Goal: Task Accomplishment & Management: Manage account settings

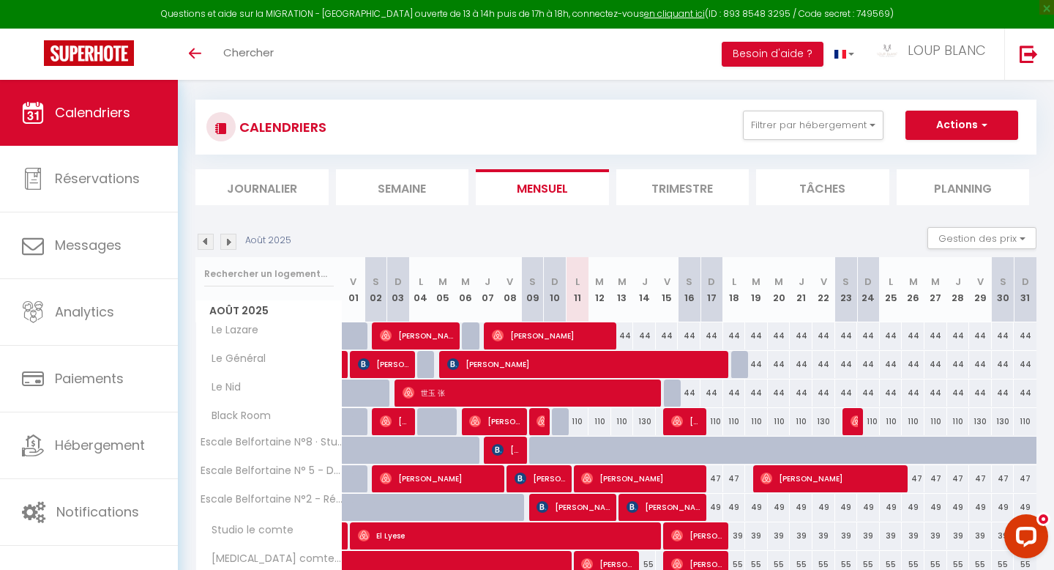
scroll to position [14, 0]
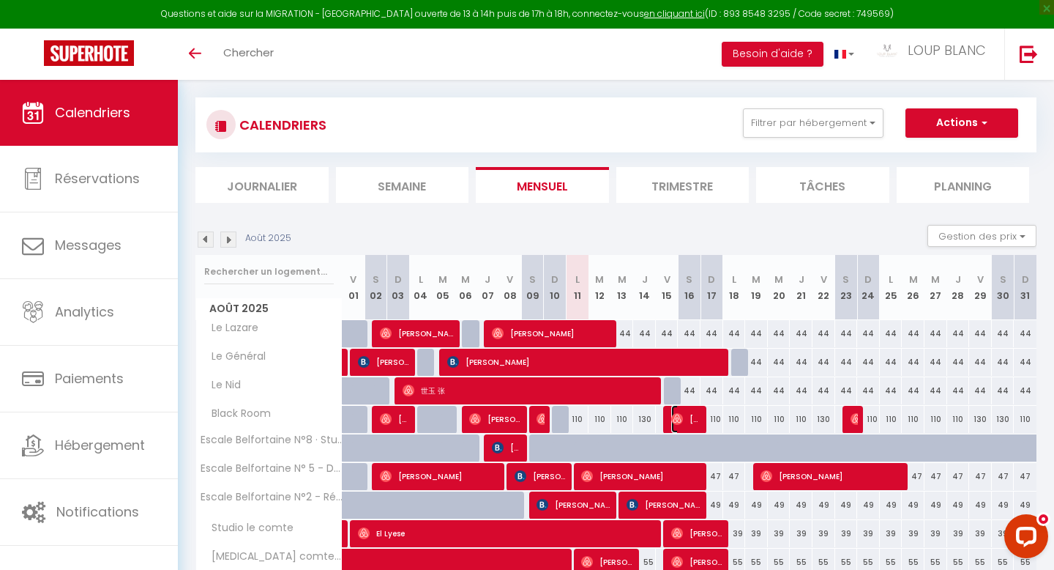
click at [686, 420] on span "[DEMOGRAPHIC_DATA] [PERSON_NAME]" at bounding box center [686, 419] width 30 height 28
select select "OK"
select select "0"
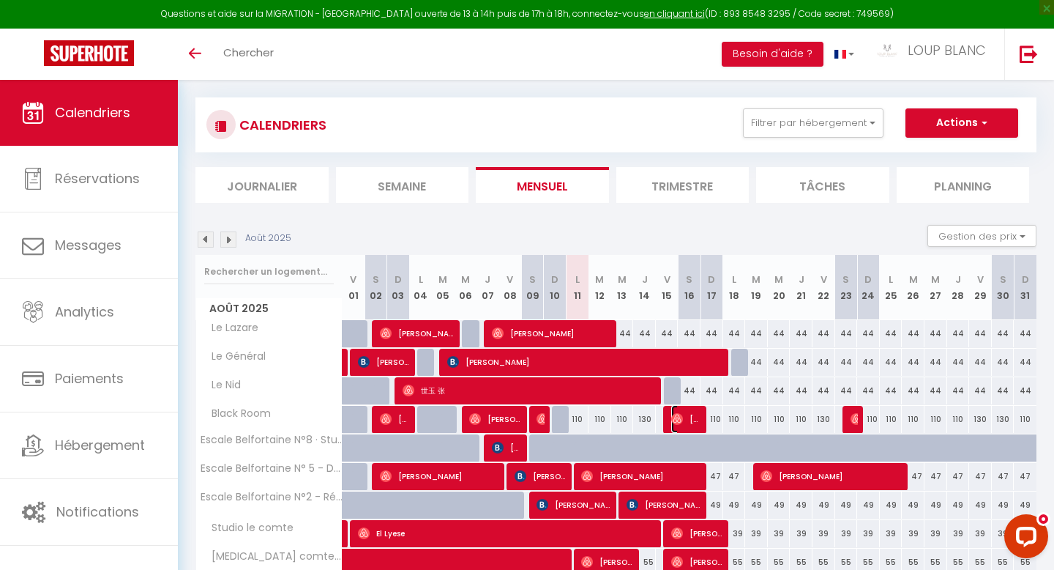
select select "1"
select select
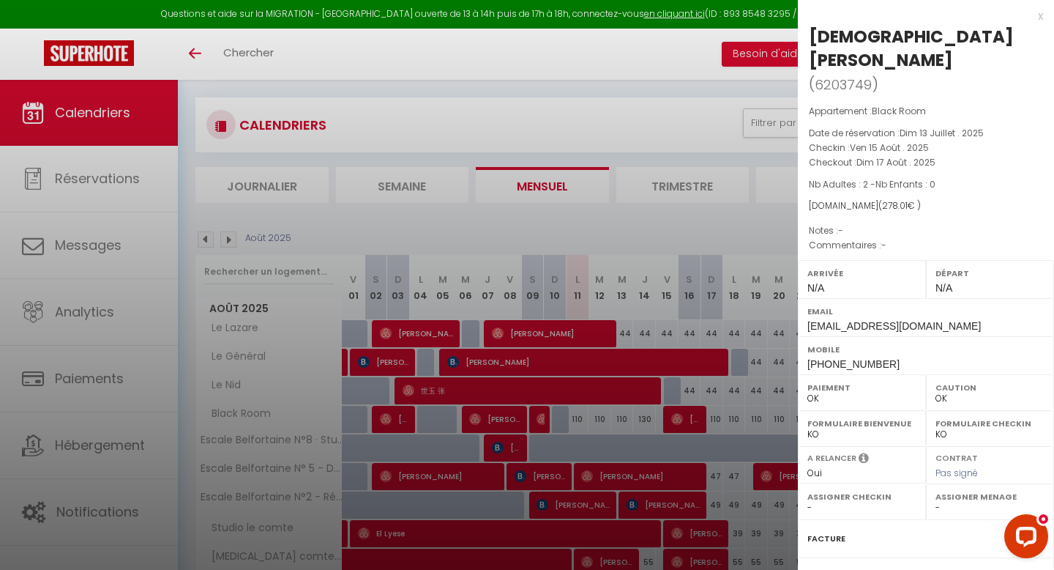
click at [1043, 14] on div "x [PERSON_NAME] ( 6203749 ) Appartement : Black Room Date de réservation : [DAT…" at bounding box center [926, 364] width 256 height 729
click at [1041, 18] on div "x" at bounding box center [920, 16] width 245 height 18
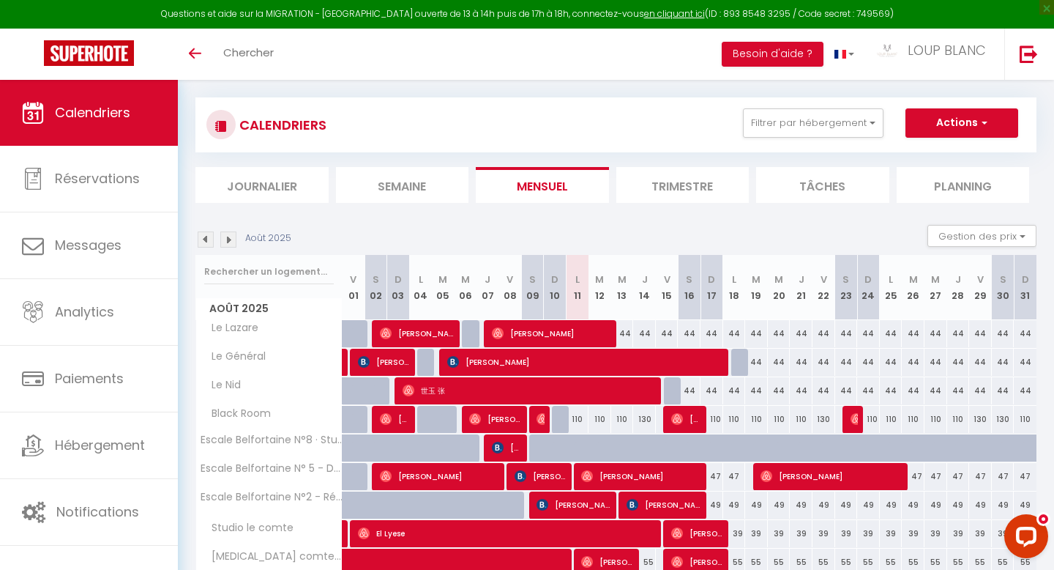
click at [580, 421] on div "110" at bounding box center [577, 419] width 23 height 27
type input "110"
type input "Lun 11 Août 2025"
type input "[DATE]"
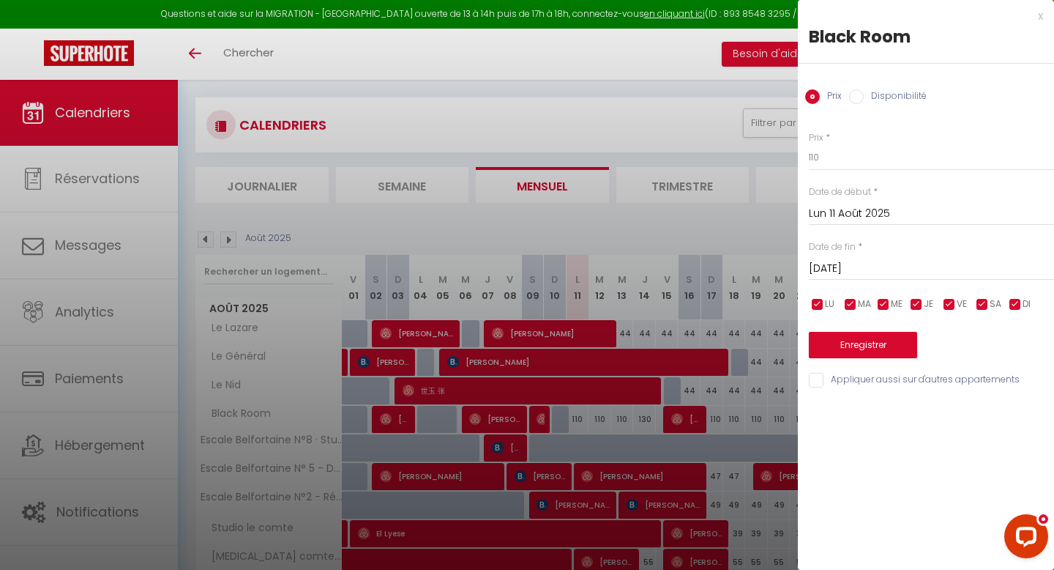
click at [877, 89] on label "Disponibilité" at bounding box center [895, 97] width 63 height 16
click at [864, 89] on input "Disponibilité" at bounding box center [856, 96] width 15 height 15
radio input "true"
radio input "false"
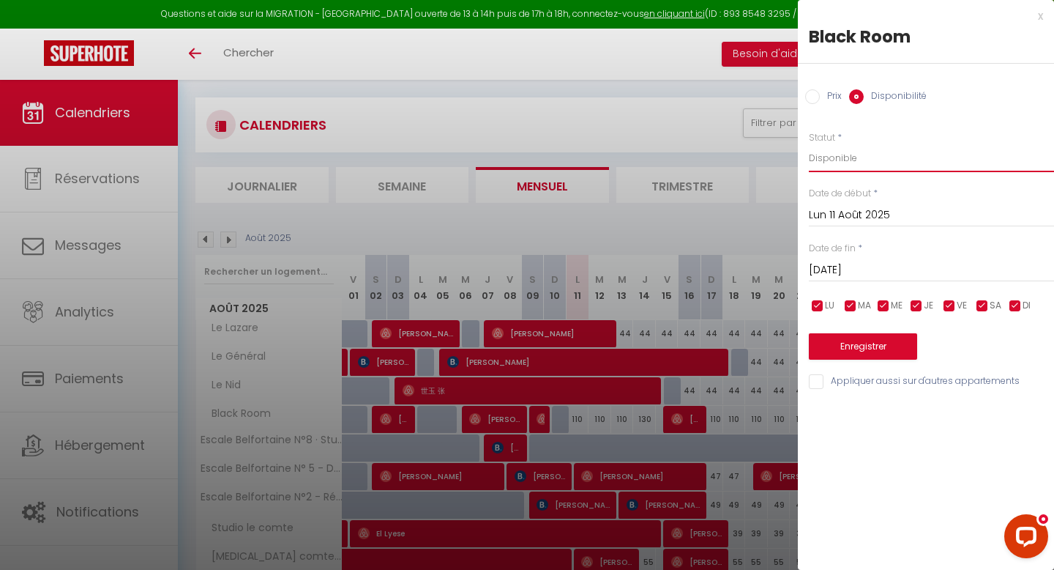
click at [843, 152] on select "Disponible Indisponible" at bounding box center [931, 158] width 245 height 28
select select "0"
click at [809, 144] on select "Disponible Indisponible" at bounding box center [931, 158] width 245 height 28
click at [871, 346] on button "Enregistrer" at bounding box center [863, 346] width 108 height 26
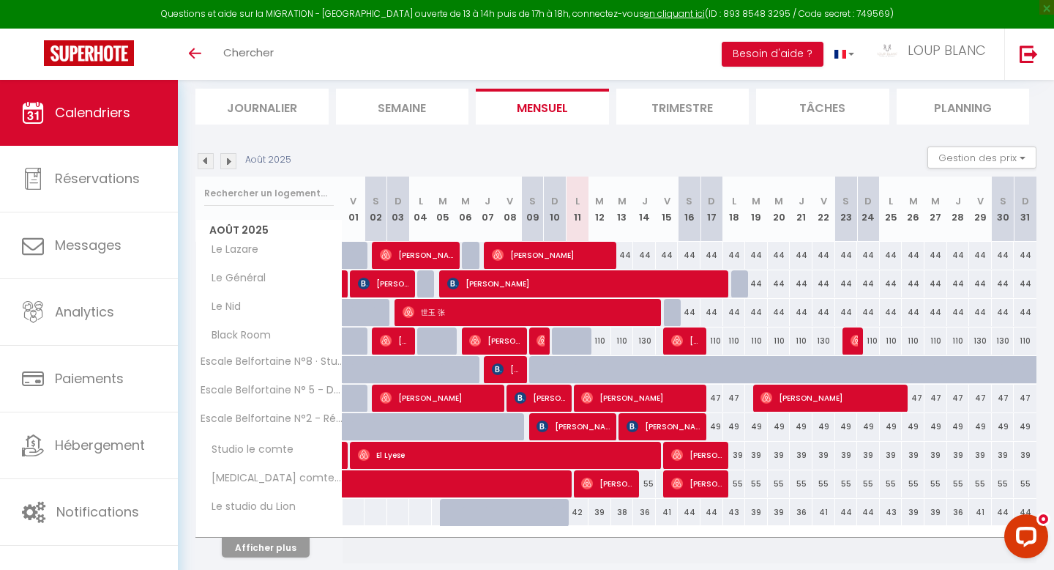
scroll to position [95, 0]
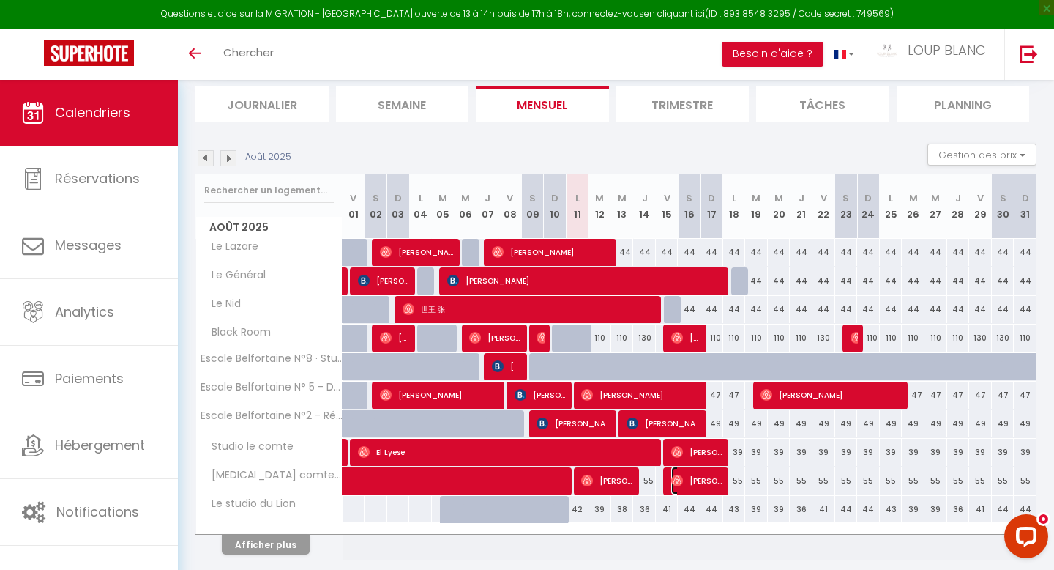
click at [685, 485] on span "[PERSON_NAME]" at bounding box center [697, 480] width 53 height 28
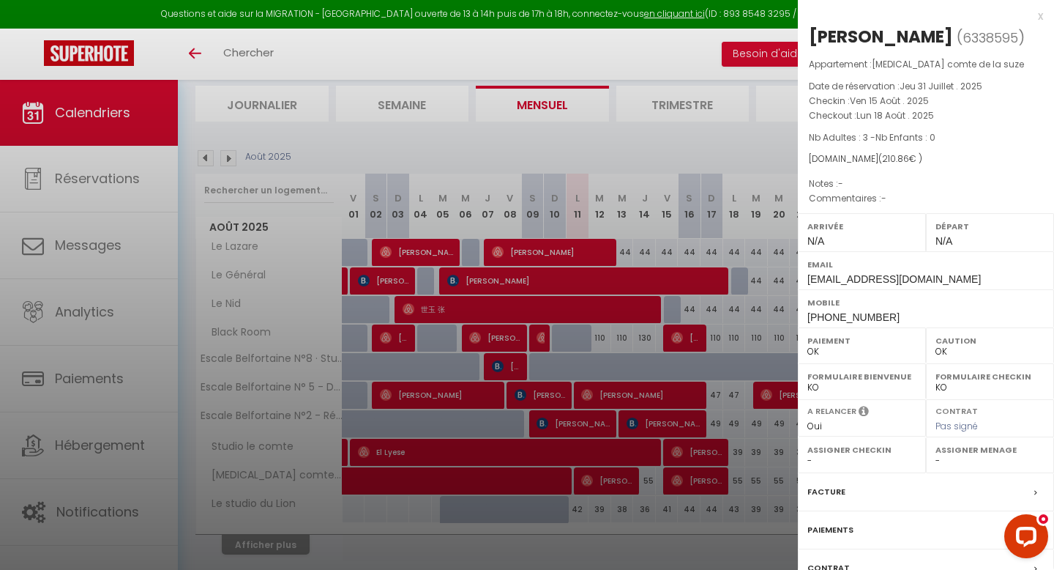
click at [1042, 15] on div "x" at bounding box center [920, 16] width 245 height 18
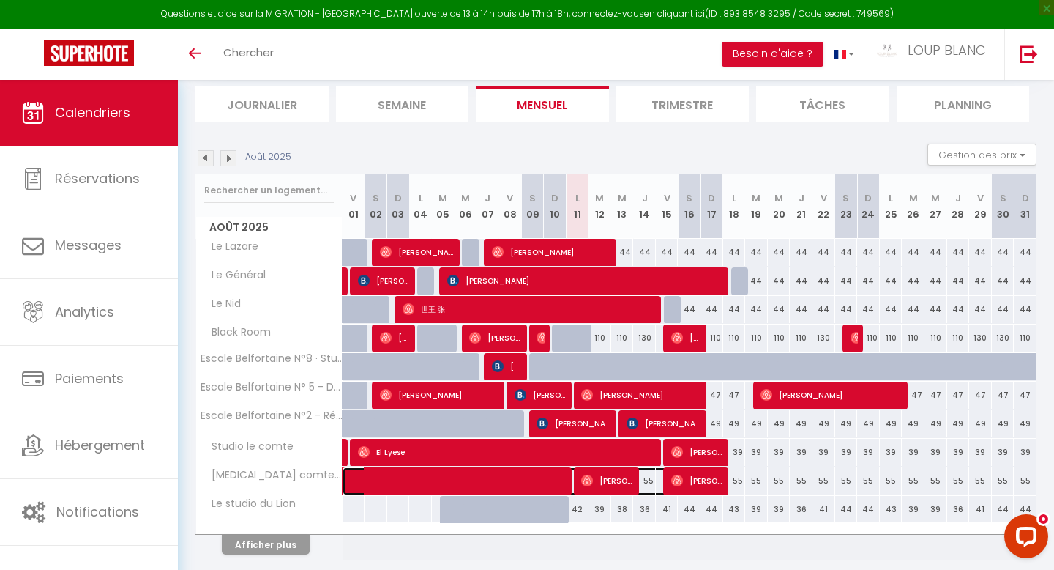
click at [649, 478] on span at bounding box center [526, 481] width 337 height 28
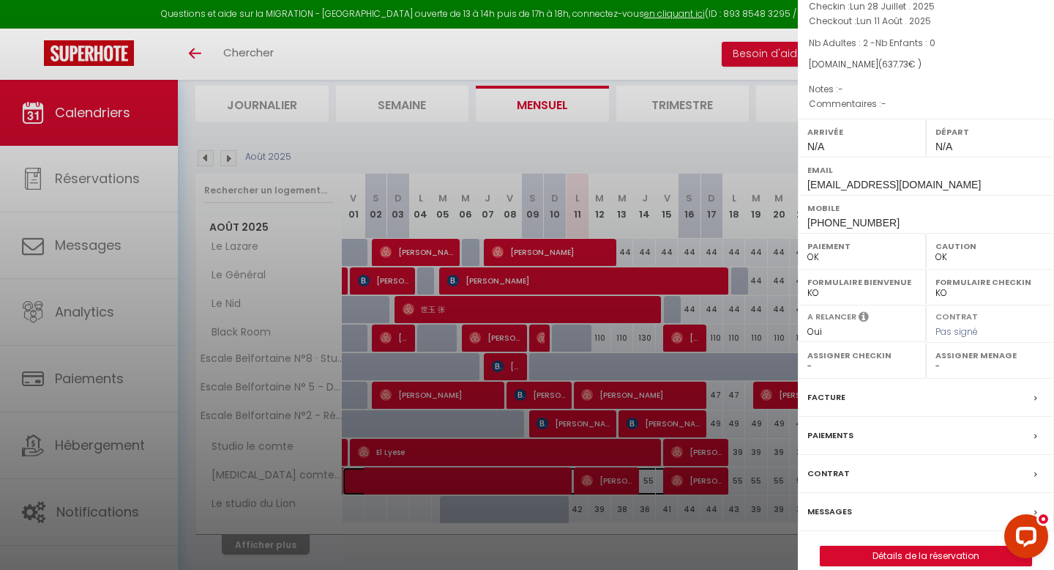
scroll to position [113, 0]
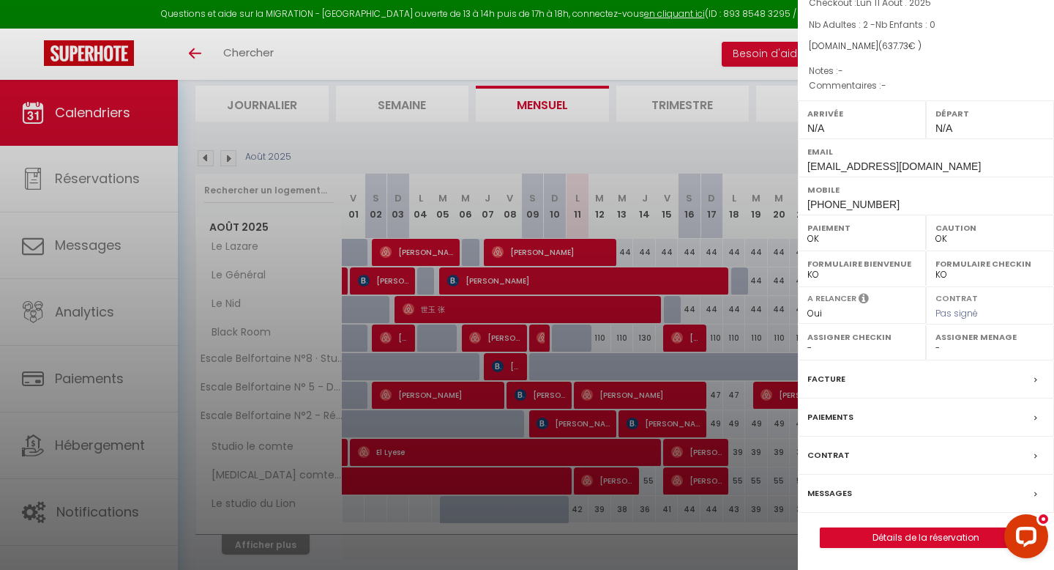
click at [759, 435] on div at bounding box center [527, 285] width 1054 height 570
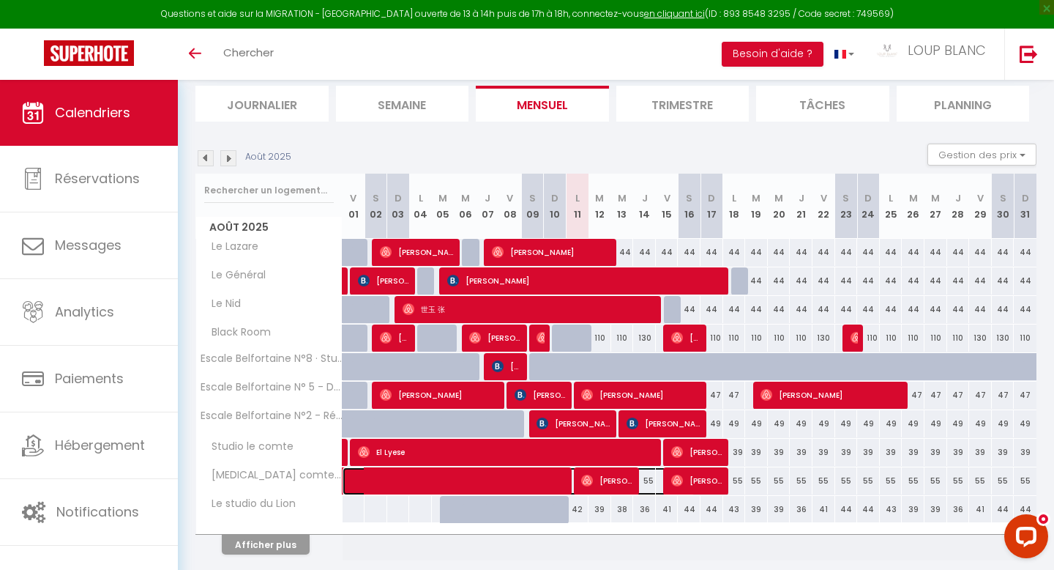
click at [652, 475] on span at bounding box center [526, 481] width 337 height 28
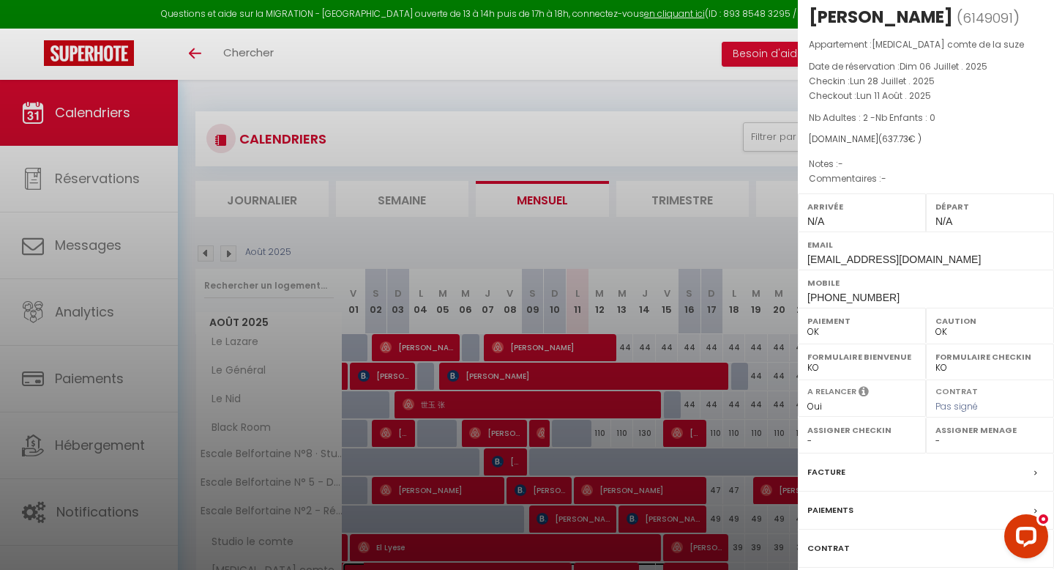
scroll to position [0, 0]
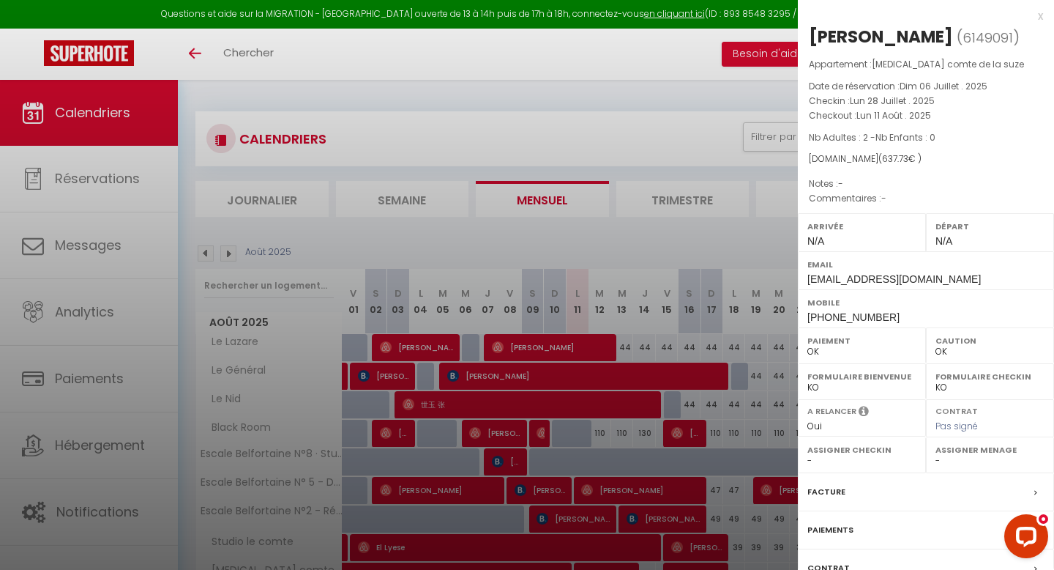
click at [1040, 15] on div "x" at bounding box center [920, 16] width 245 height 18
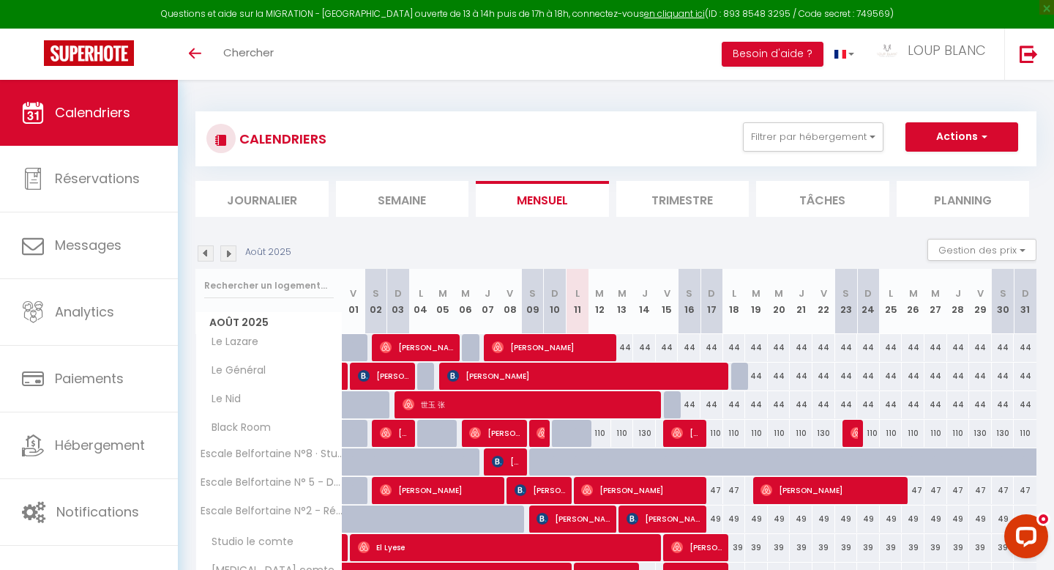
scroll to position [146, 0]
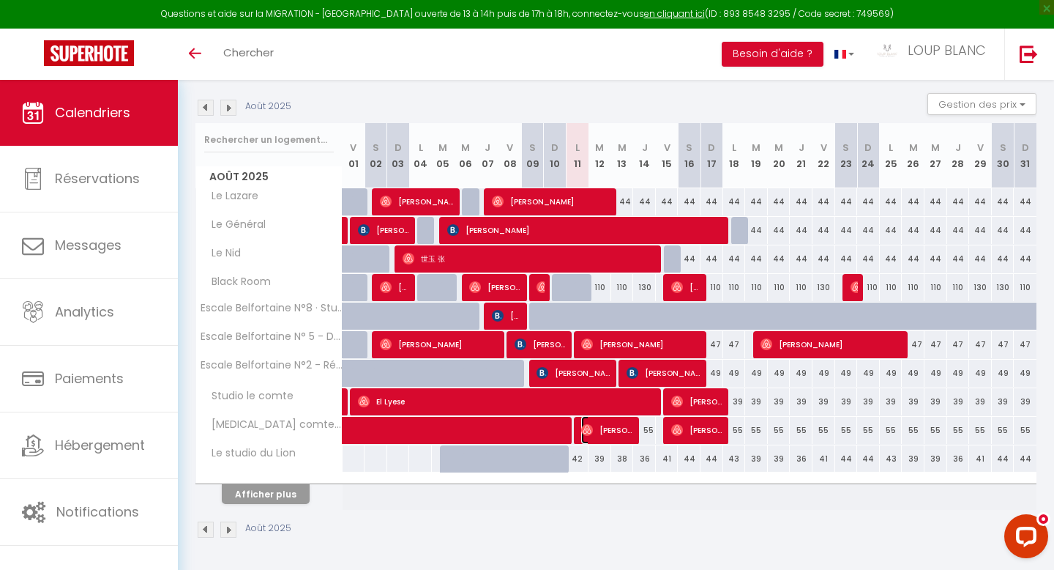
click at [622, 434] on span "[PERSON_NAME]" at bounding box center [607, 430] width 53 height 28
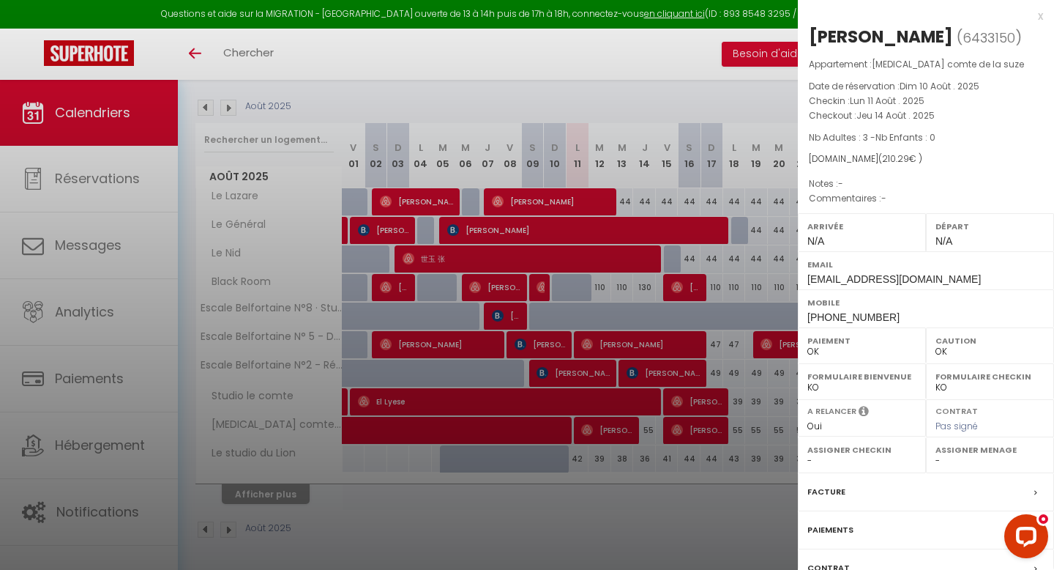
click at [715, 452] on div at bounding box center [527, 285] width 1054 height 570
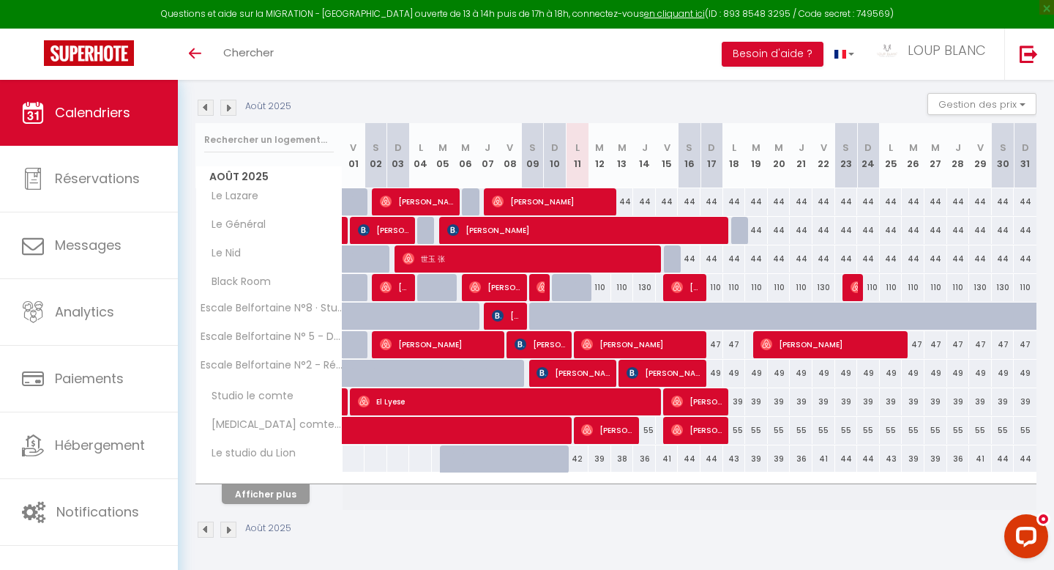
click at [785, 433] on div "55" at bounding box center [779, 430] width 23 height 27
select select "1"
type input "Mer 20 Août 2025"
type input "[DEMOGRAPHIC_DATA][DATE]"
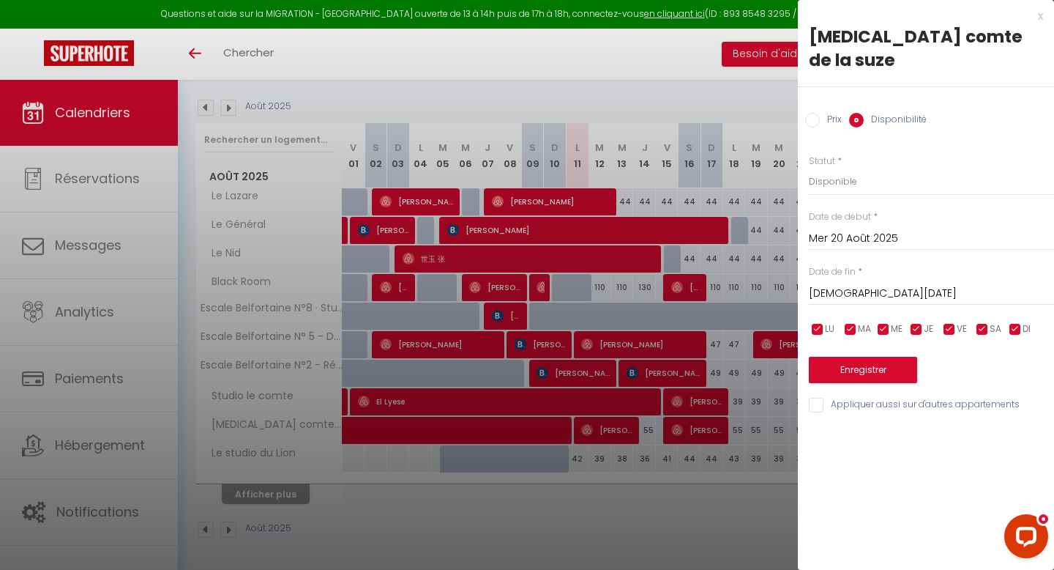
click at [860, 229] on input "Mer 20 Août 2025" at bounding box center [931, 238] width 245 height 19
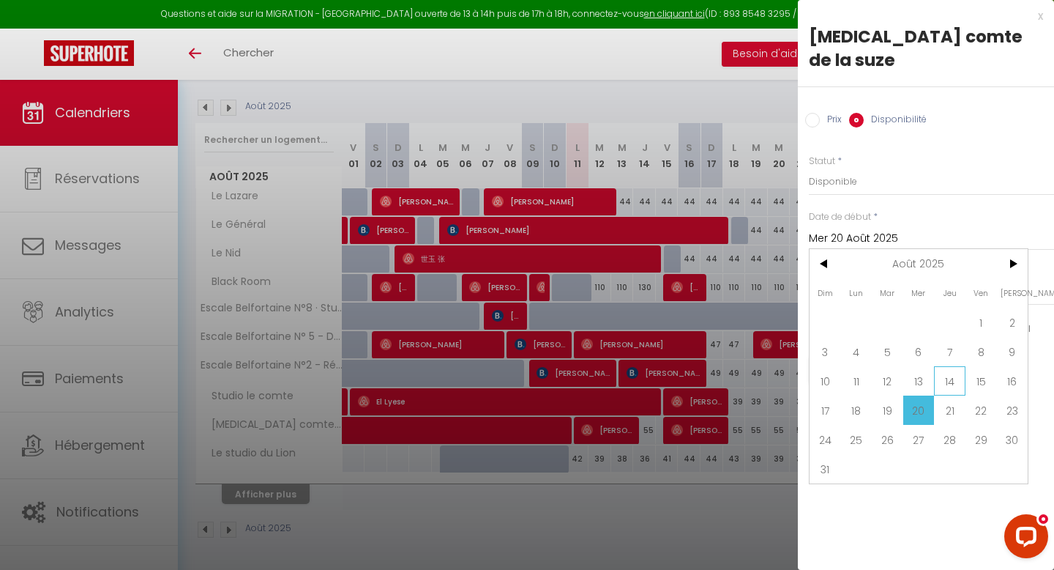
click at [939, 366] on span "14" at bounding box center [949, 380] width 31 height 29
type input "[DEMOGRAPHIC_DATA][DATE]"
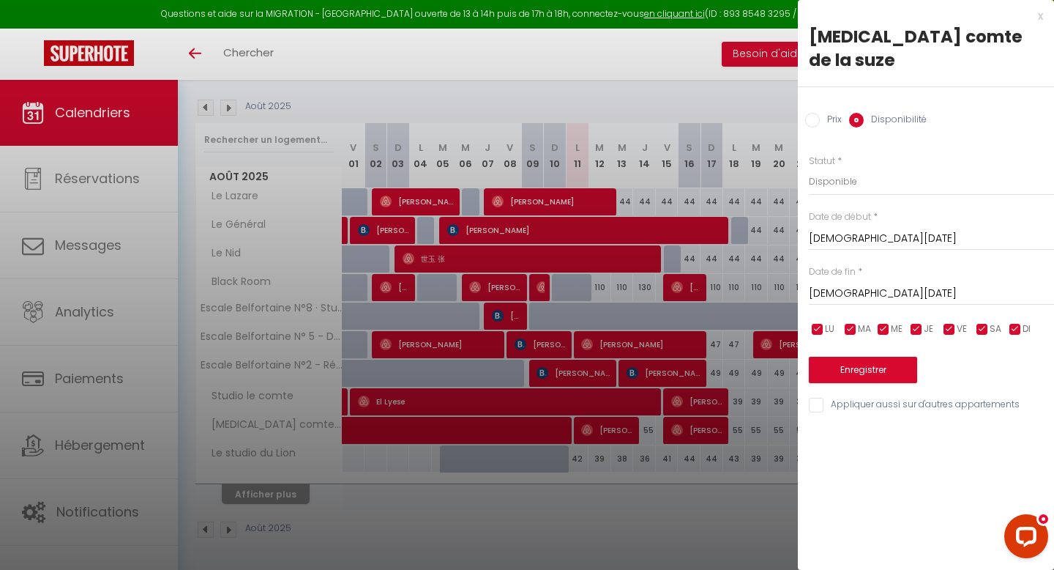
click at [862, 284] on input "[DEMOGRAPHIC_DATA][DATE]" at bounding box center [931, 293] width 245 height 19
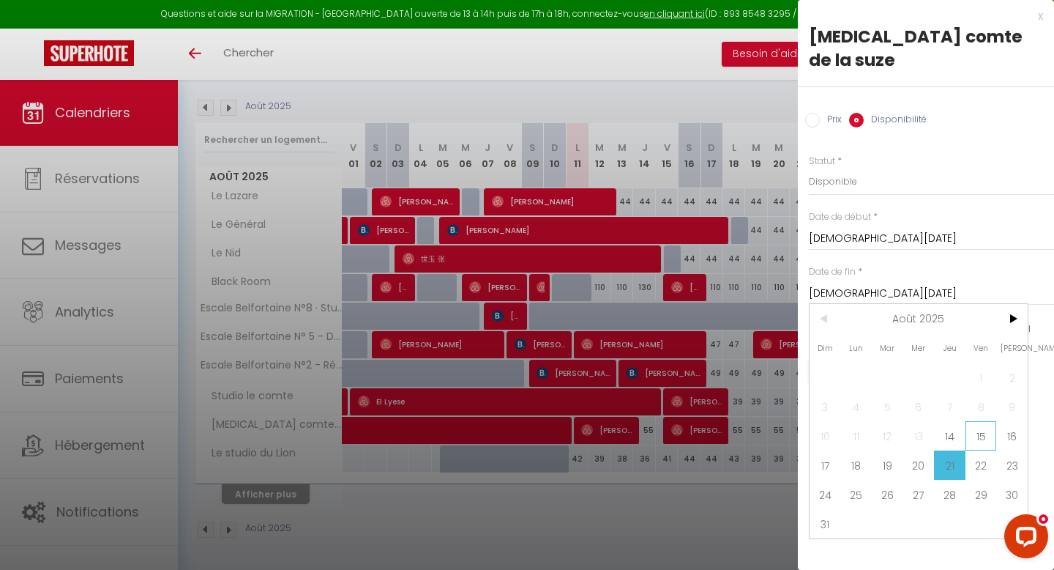
click at [972, 421] on span "15" at bounding box center [981, 435] width 31 height 29
type input "Ven 15 Août 2025"
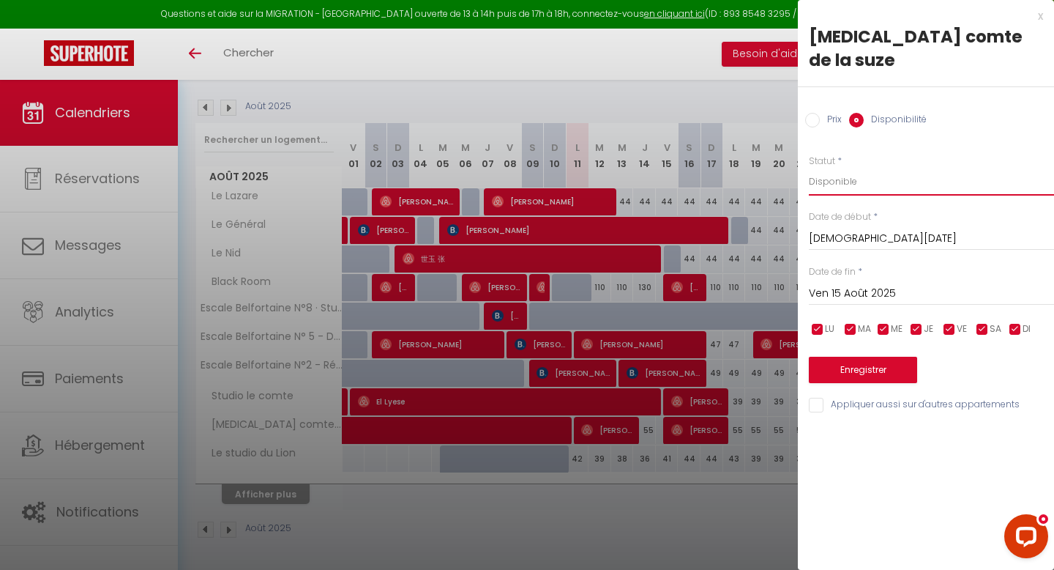
click at [854, 168] on select "Disponible Indisponible" at bounding box center [931, 182] width 245 height 28
select select "0"
click at [809, 168] on select "Disponible Indisponible" at bounding box center [931, 182] width 245 height 28
click at [868, 357] on button "Enregistrer" at bounding box center [863, 370] width 108 height 26
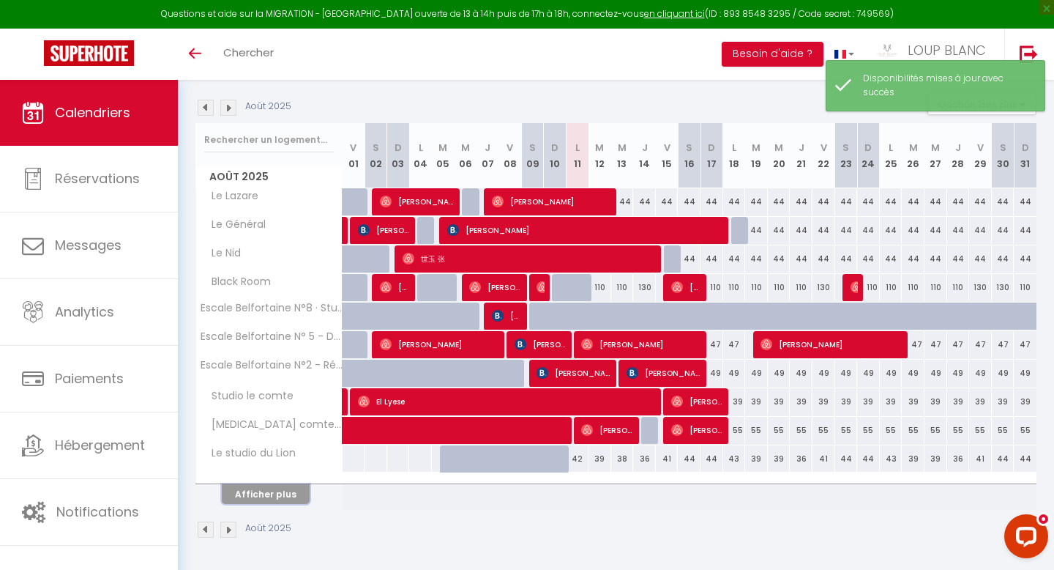
click at [291, 491] on button "Afficher plus" at bounding box center [266, 494] width 88 height 20
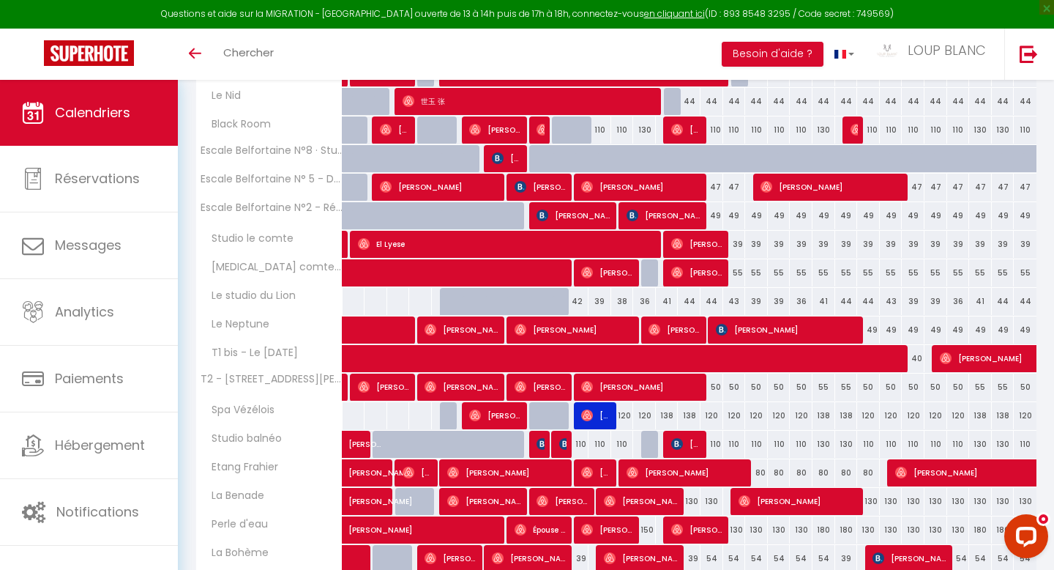
scroll to position [305, 0]
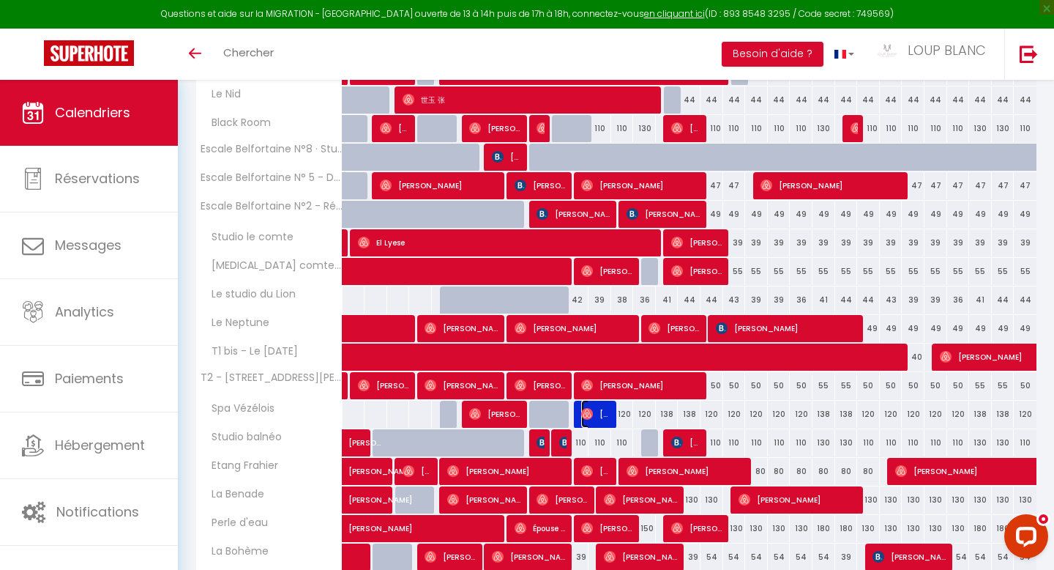
click at [588, 409] on img at bounding box center [587, 414] width 12 height 12
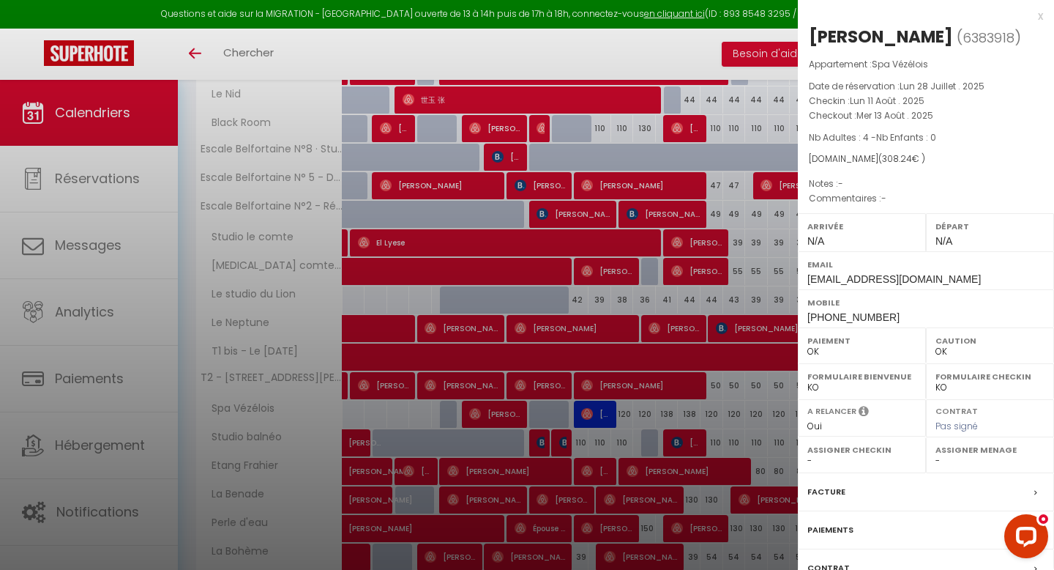
click at [1037, 18] on div "x" at bounding box center [920, 16] width 245 height 18
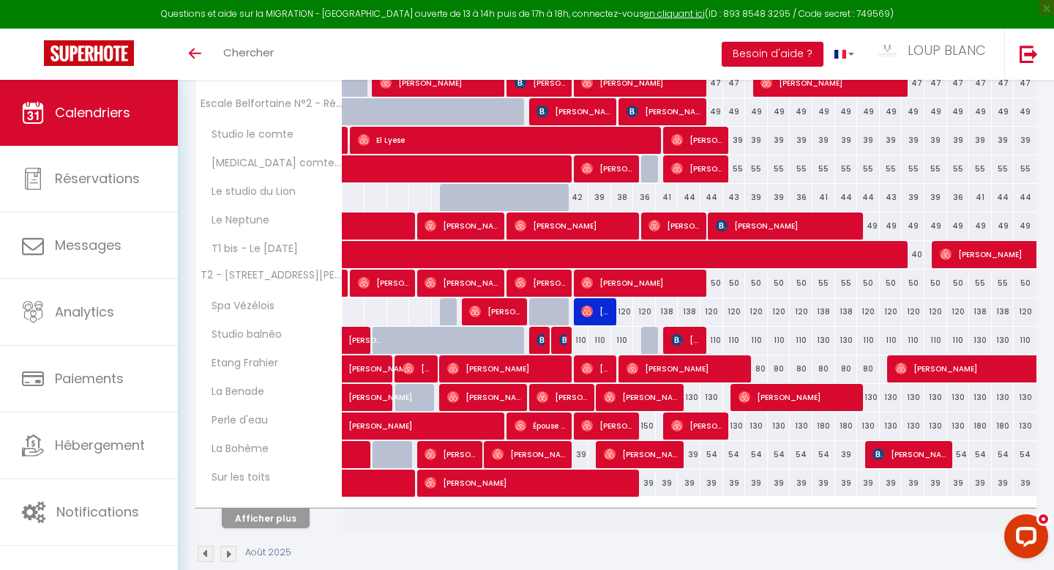
scroll to position [408, 0]
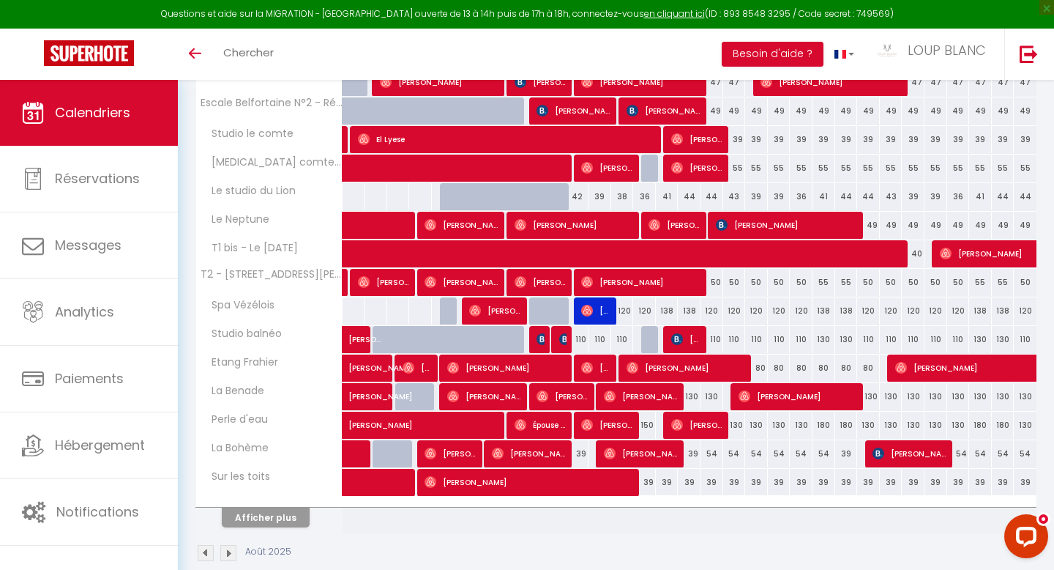
click at [581, 337] on div "110" at bounding box center [577, 339] width 23 height 27
select select "1"
type input "Lun 11 Août 2025"
type input "[DATE]"
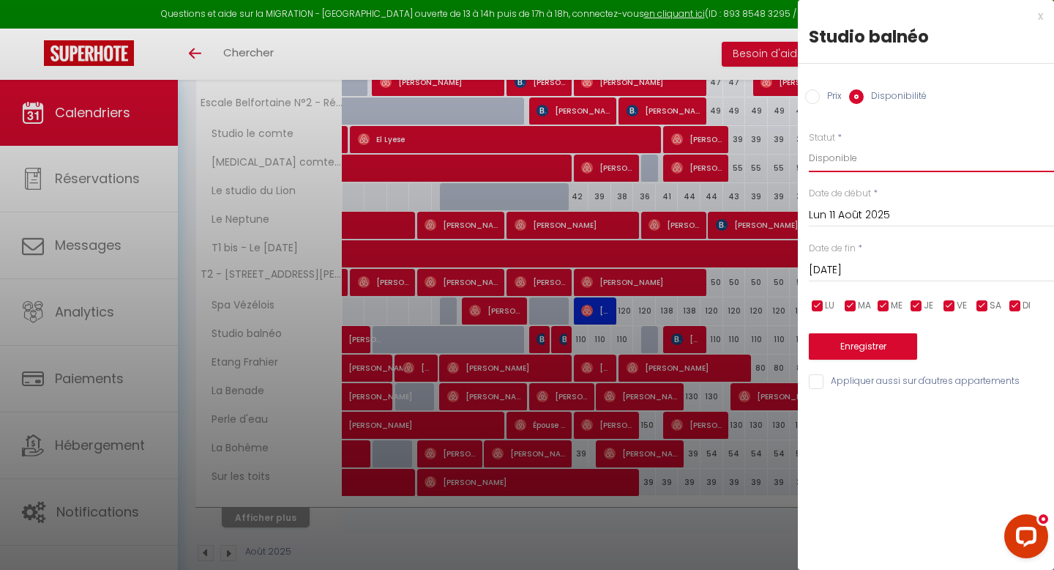
click at [838, 152] on select "Disponible Indisponible" at bounding box center [931, 158] width 245 height 28
select select "0"
click at [809, 144] on select "Disponible Indisponible" at bounding box center [931, 158] width 245 height 28
click at [869, 340] on button "Enregistrer" at bounding box center [863, 346] width 108 height 26
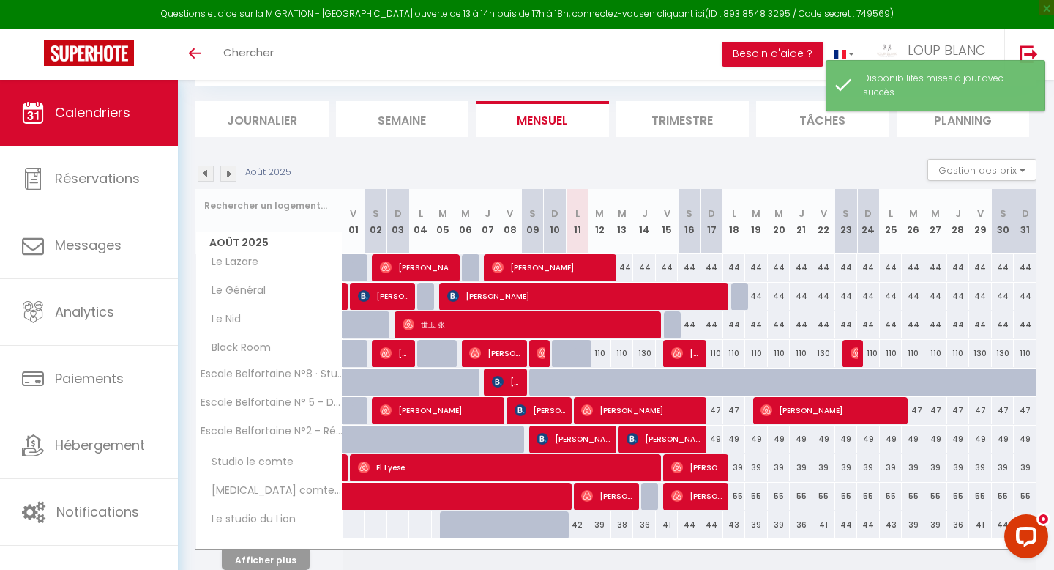
scroll to position [146, 0]
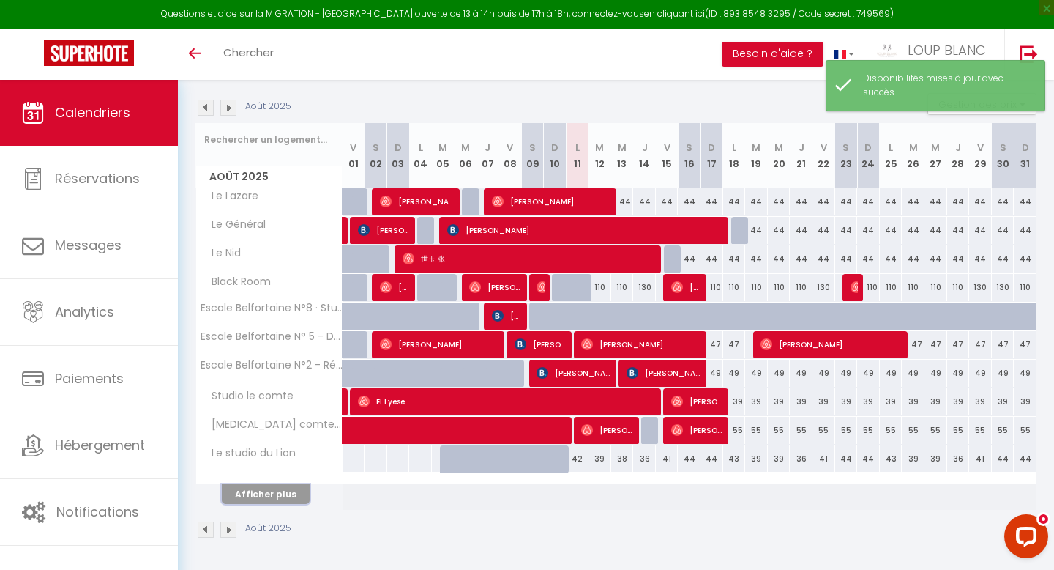
click at [252, 490] on button "Afficher plus" at bounding box center [266, 494] width 88 height 20
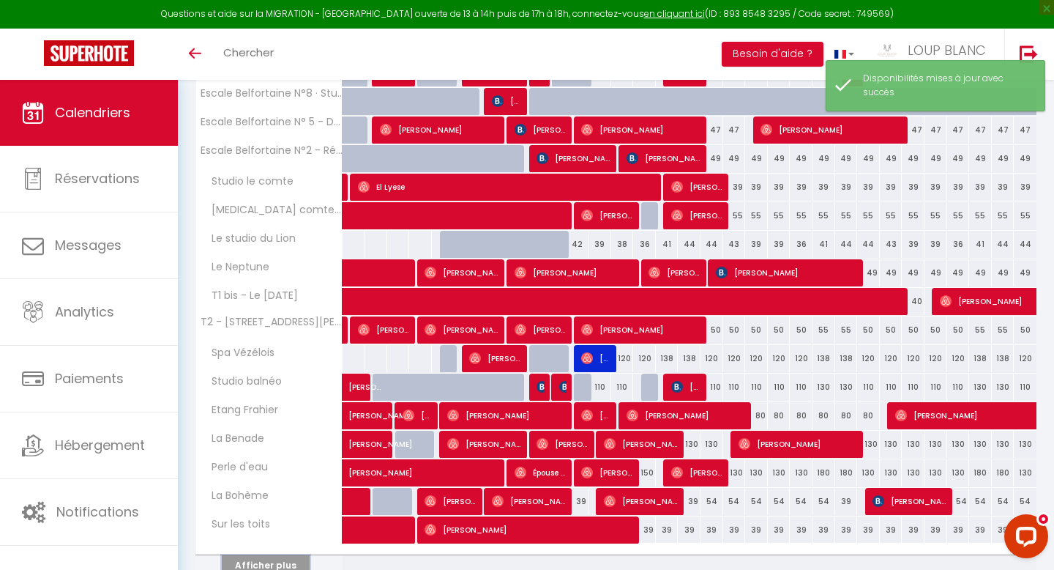
scroll to position [431, 0]
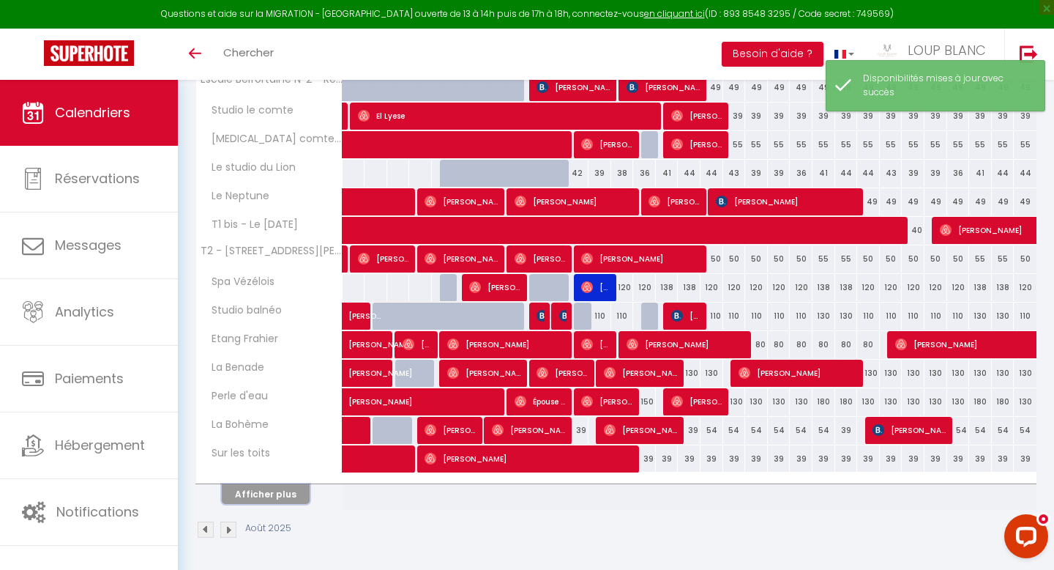
click at [256, 491] on button "Afficher plus" at bounding box center [266, 494] width 88 height 20
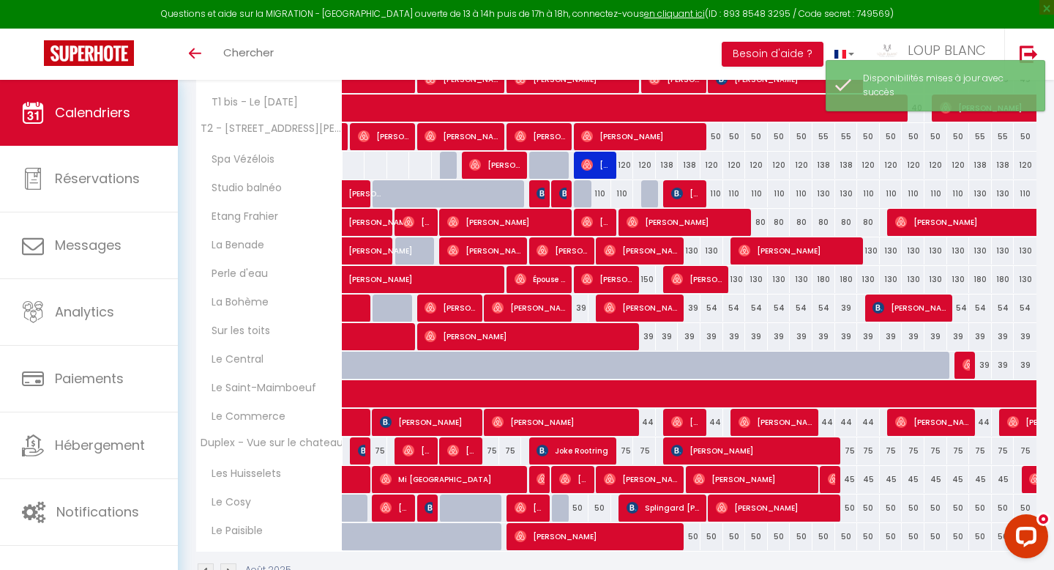
scroll to position [554, 0]
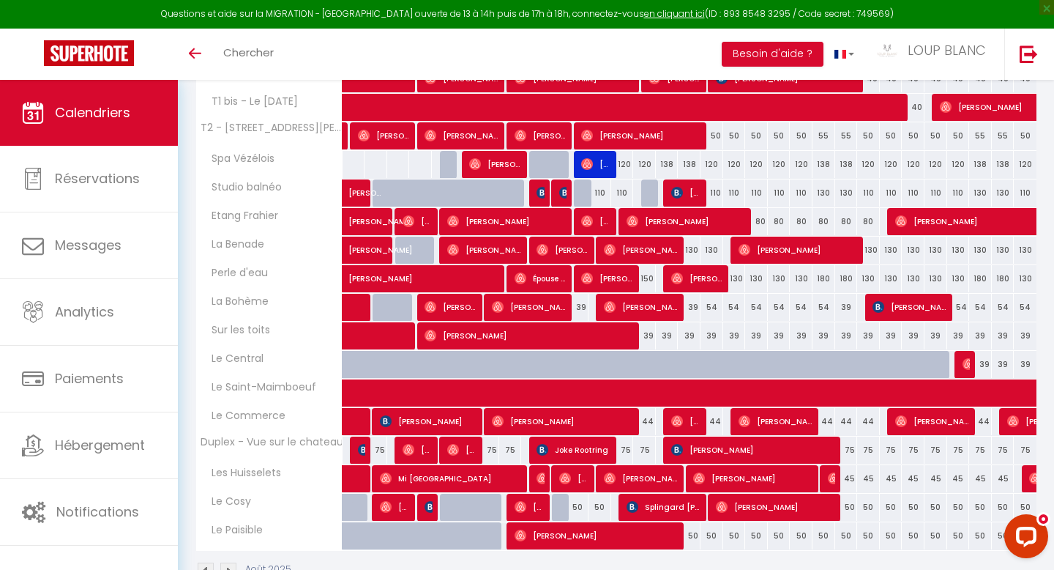
click at [647, 277] on div "150" at bounding box center [644, 278] width 23 height 27
select select "1"
type input "[DEMOGRAPHIC_DATA][DATE]"
type input "Ven 15 Août 2025"
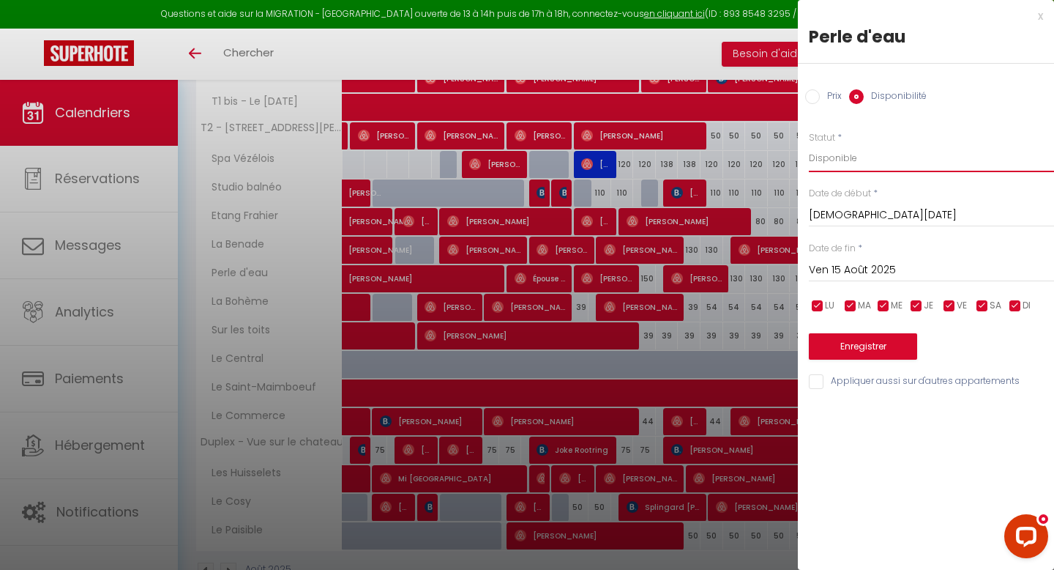
click at [841, 153] on select "Disponible Indisponible" at bounding box center [931, 158] width 245 height 28
select select "0"
click at [809, 144] on select "Disponible Indisponible" at bounding box center [931, 158] width 245 height 28
click at [865, 343] on button "Enregistrer" at bounding box center [863, 346] width 108 height 26
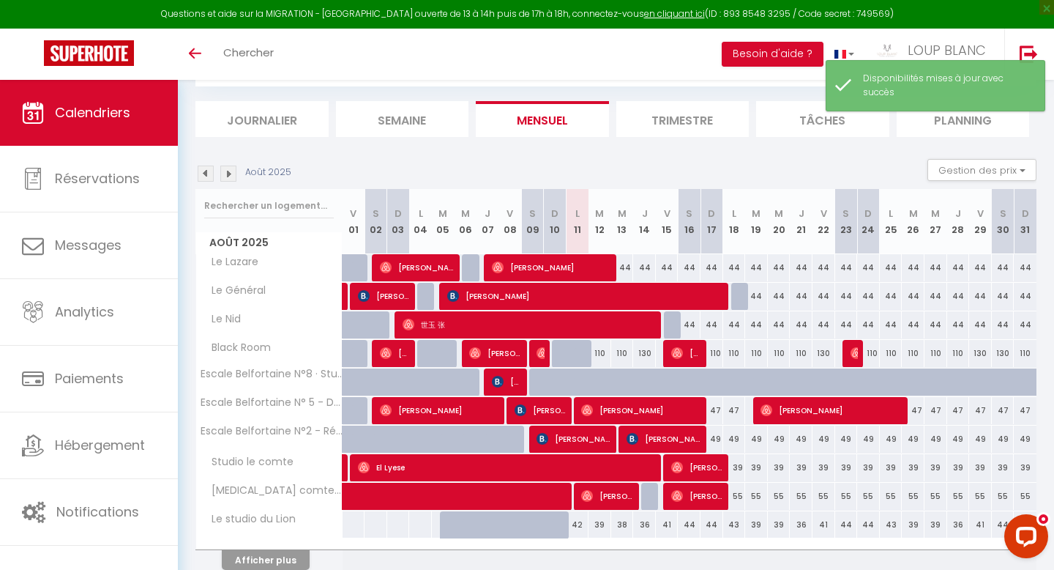
scroll to position [146, 0]
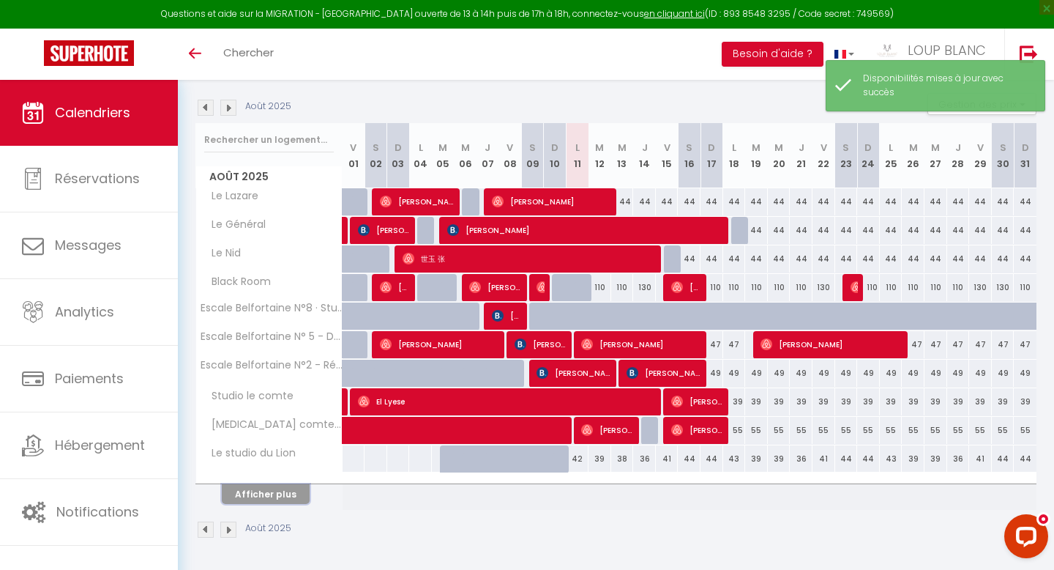
click at [280, 492] on button "Afficher plus" at bounding box center [266, 494] width 88 height 20
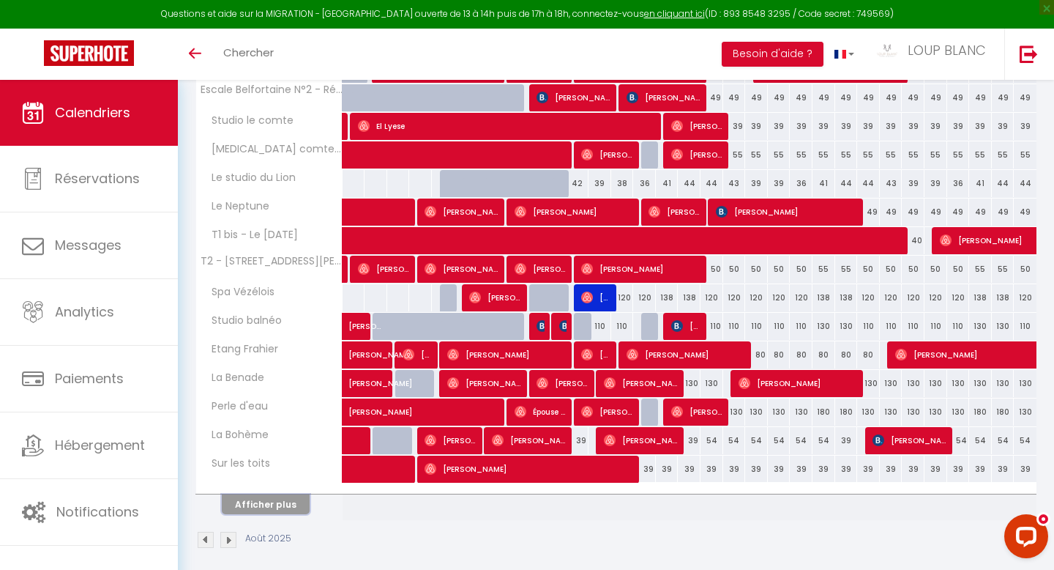
scroll to position [429, 0]
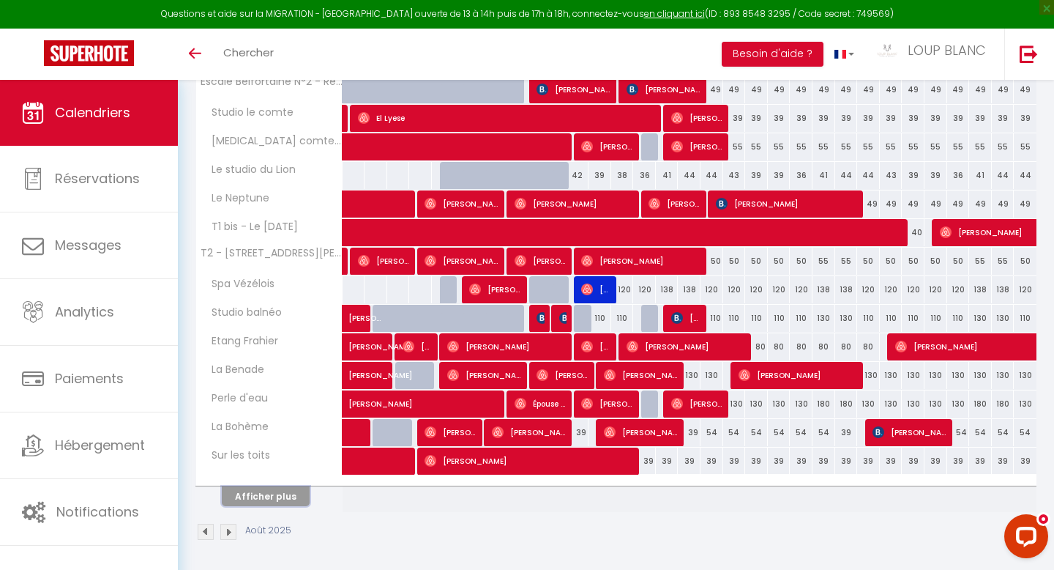
click at [258, 496] on button "Afficher plus" at bounding box center [266, 496] width 88 height 20
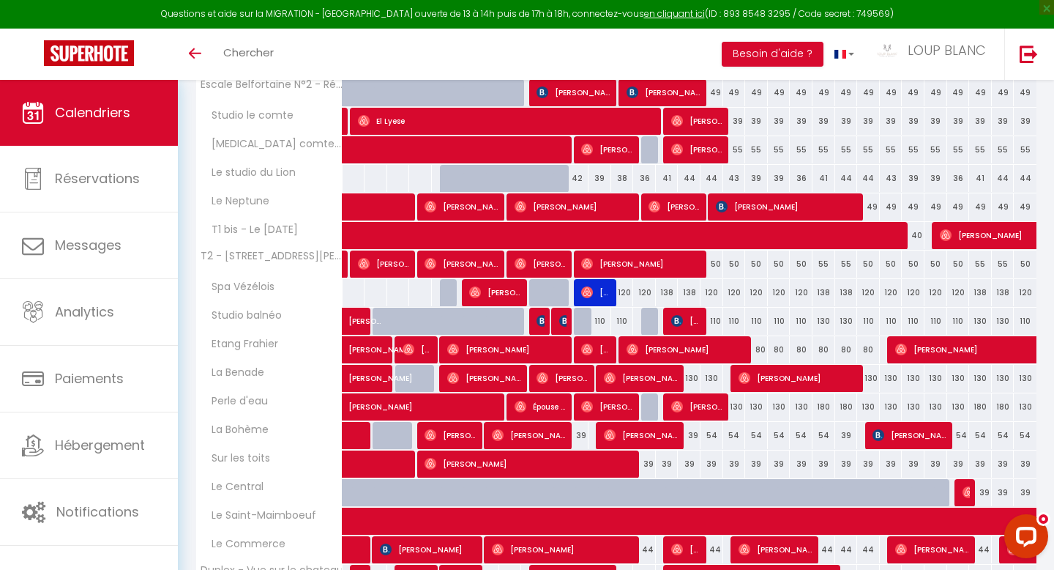
scroll to position [391, 0]
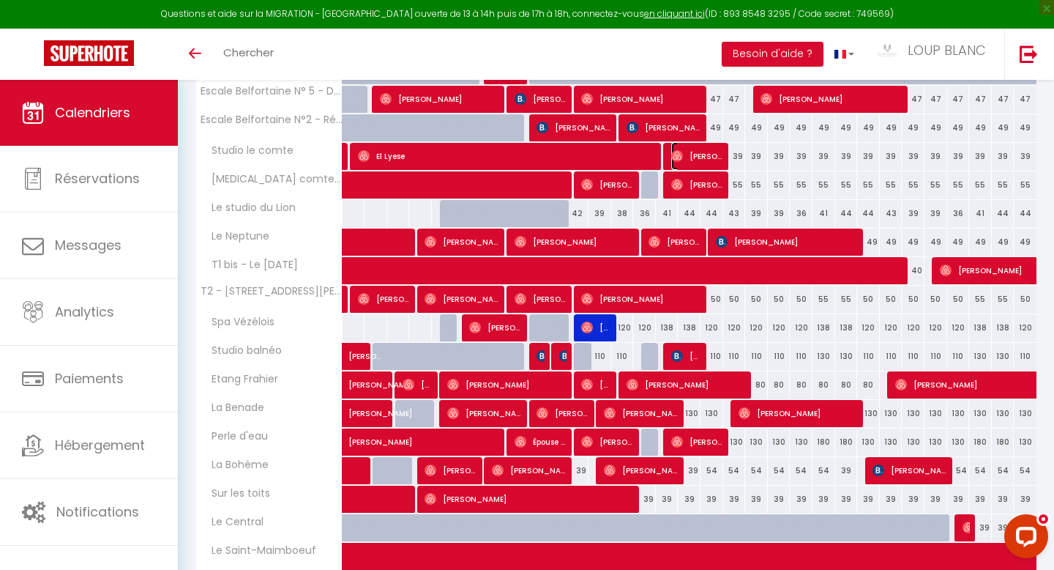
click at [691, 156] on span "[PERSON_NAME]" at bounding box center [697, 156] width 53 height 28
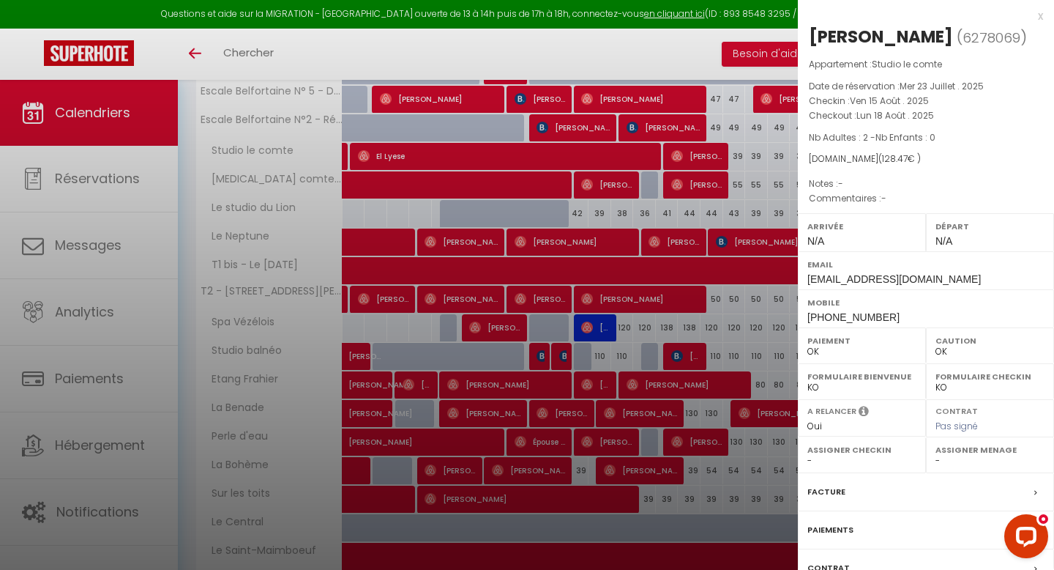
click at [1038, 16] on div "x" at bounding box center [920, 16] width 245 height 18
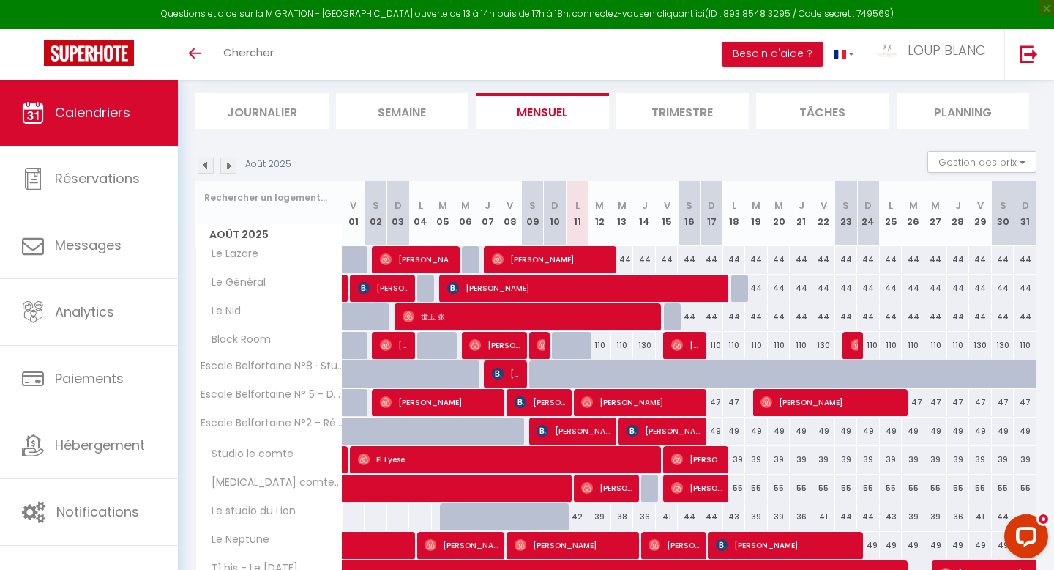
scroll to position [0, 0]
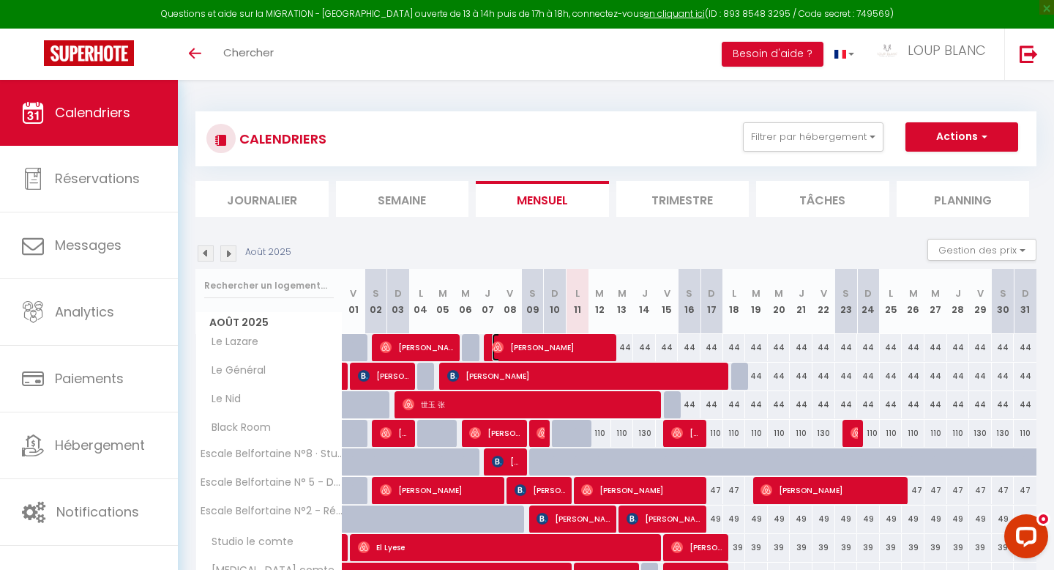
click at [580, 343] on span "[PERSON_NAME]" at bounding box center [552, 347] width 121 height 28
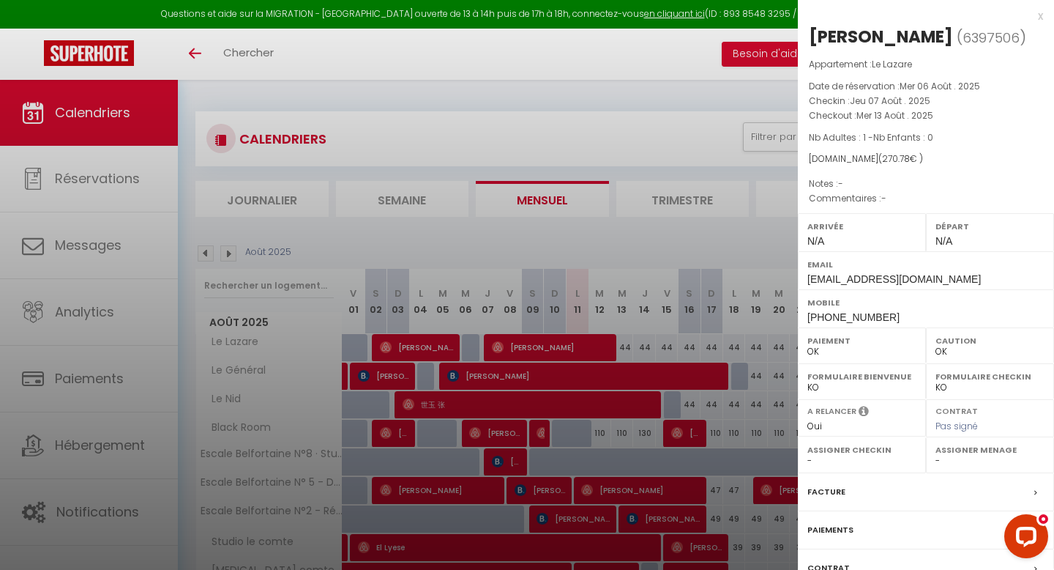
click at [1039, 17] on div "x" at bounding box center [920, 16] width 245 height 18
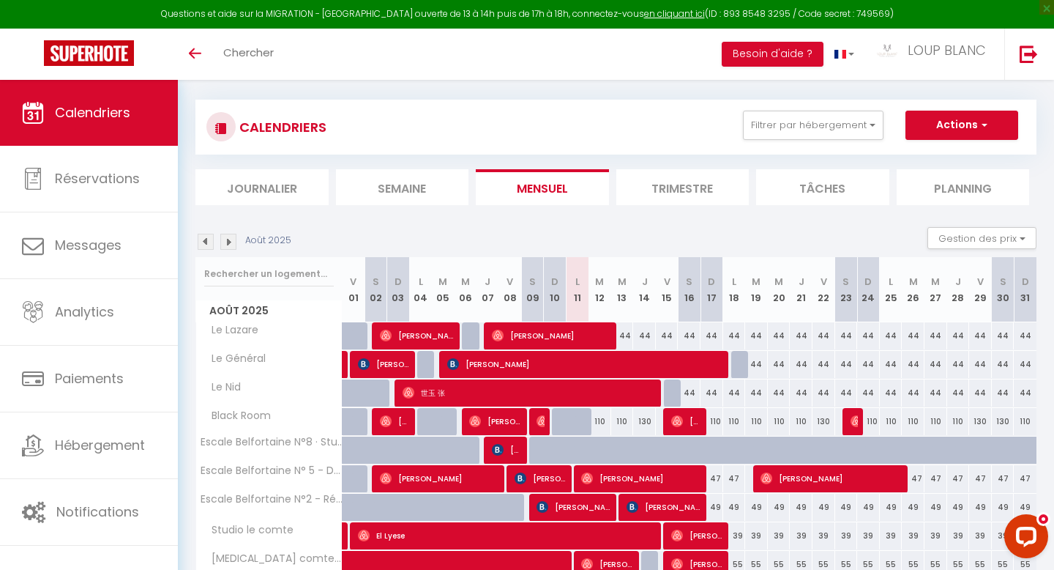
scroll to position [17, 0]
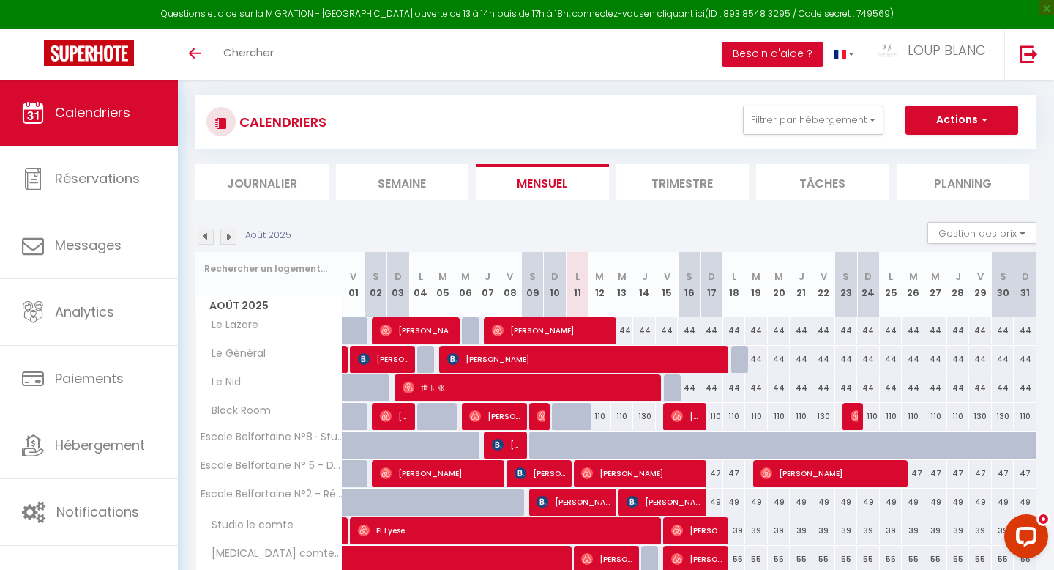
click at [646, 420] on div "130" at bounding box center [644, 416] width 23 height 27
select select "1"
type input "[DEMOGRAPHIC_DATA][DATE]"
type input "Ven 15 Août 2025"
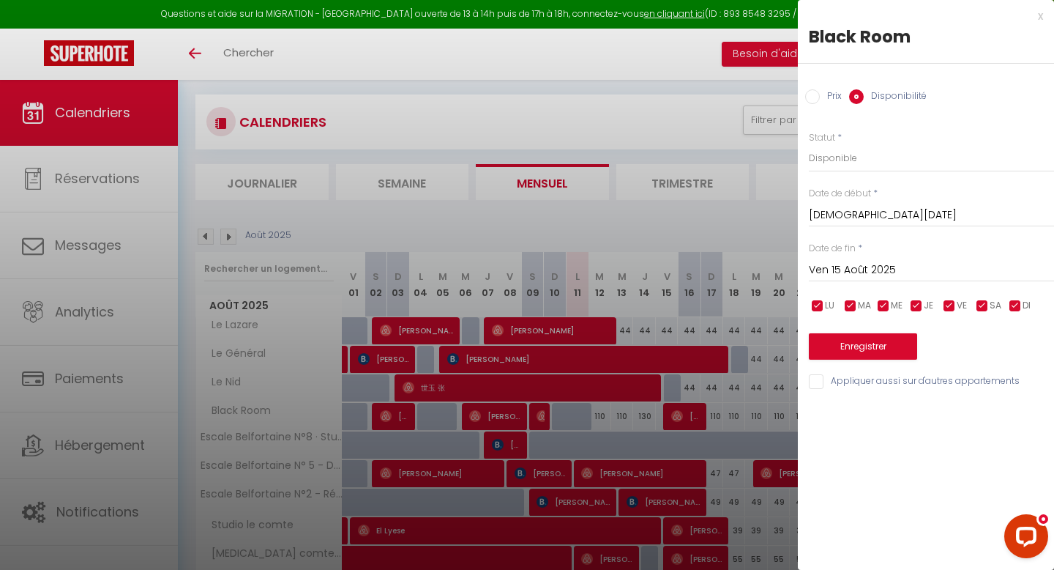
click at [1042, 15] on div "x" at bounding box center [920, 16] width 245 height 18
